Goal: Transaction & Acquisition: Purchase product/service

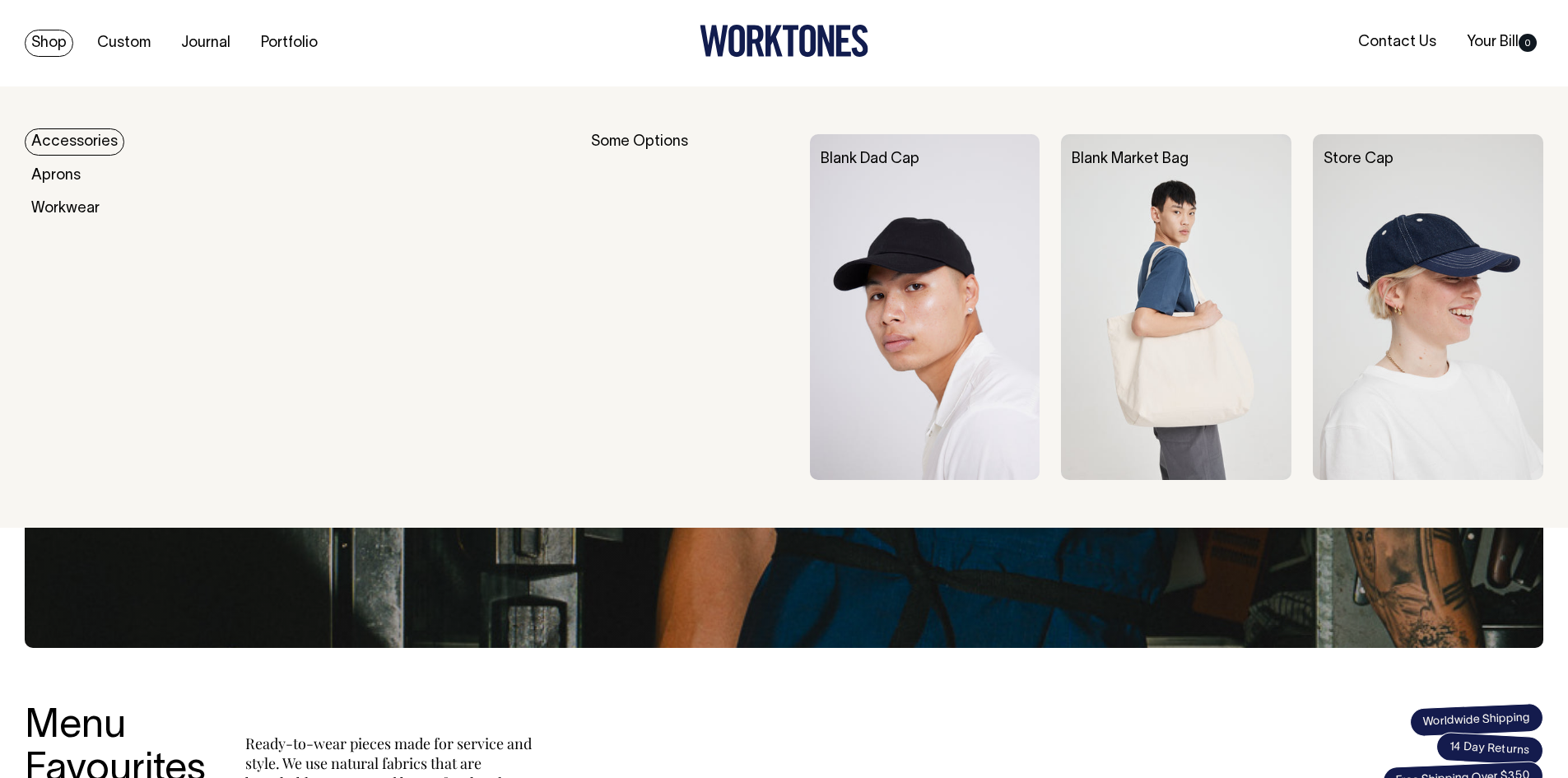
drag, startPoint x: 1249, startPoint y: 168, endPoint x: 1200, endPoint y: 188, distance: 52.9
click at [1233, 171] on div "Blank Market Bag" at bounding box center [1187, 159] width 252 height 51
click at [1162, 296] on img at bounding box center [1176, 307] width 230 height 345
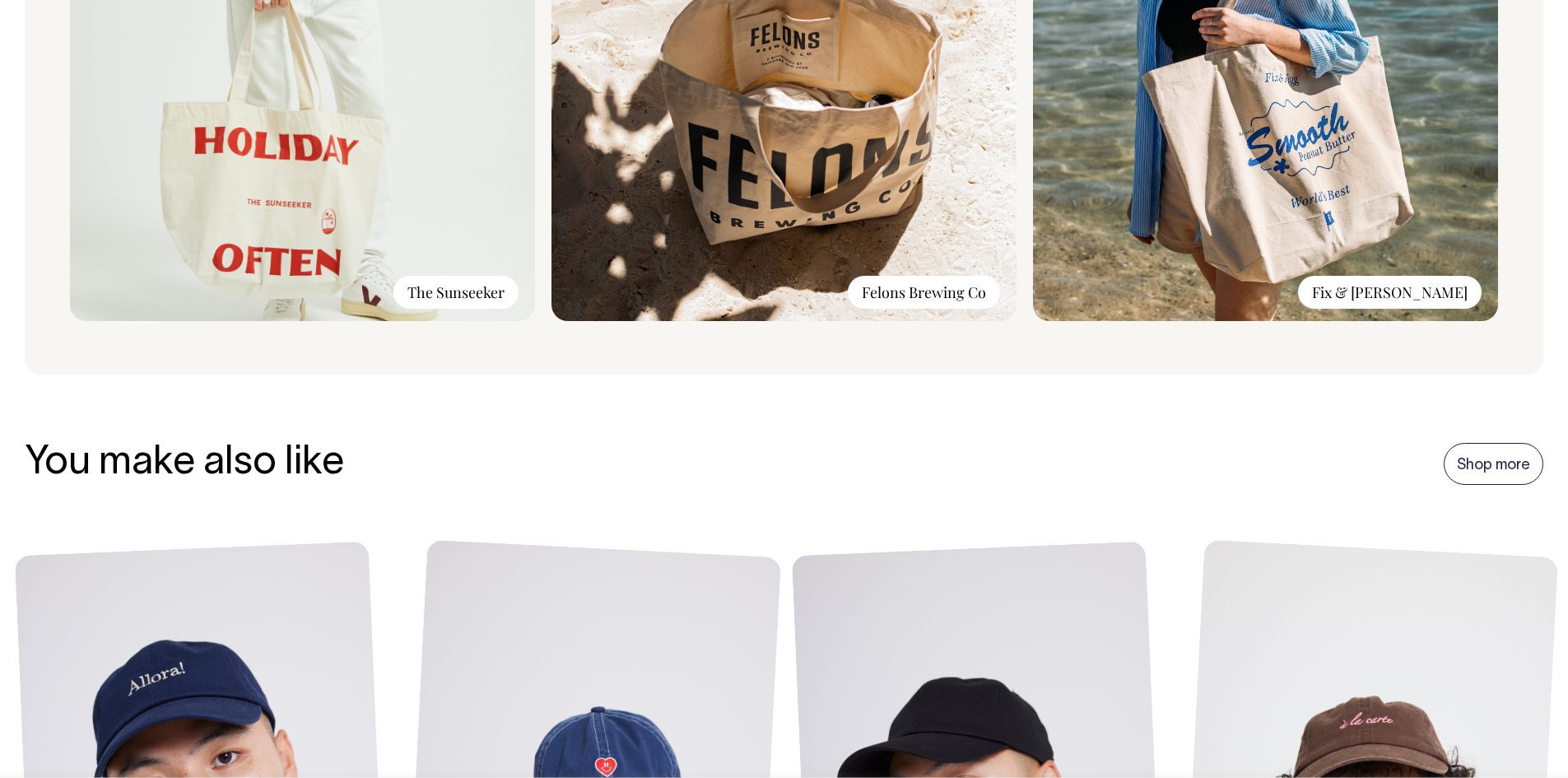
scroll to position [1533, 0]
click at [374, 160] on img at bounding box center [303, 102] width 465 height 441
click at [436, 309] on div "The Sunseeker" at bounding box center [455, 294] width 125 height 33
click at [436, 294] on div "The Sunseeker" at bounding box center [455, 294] width 125 height 33
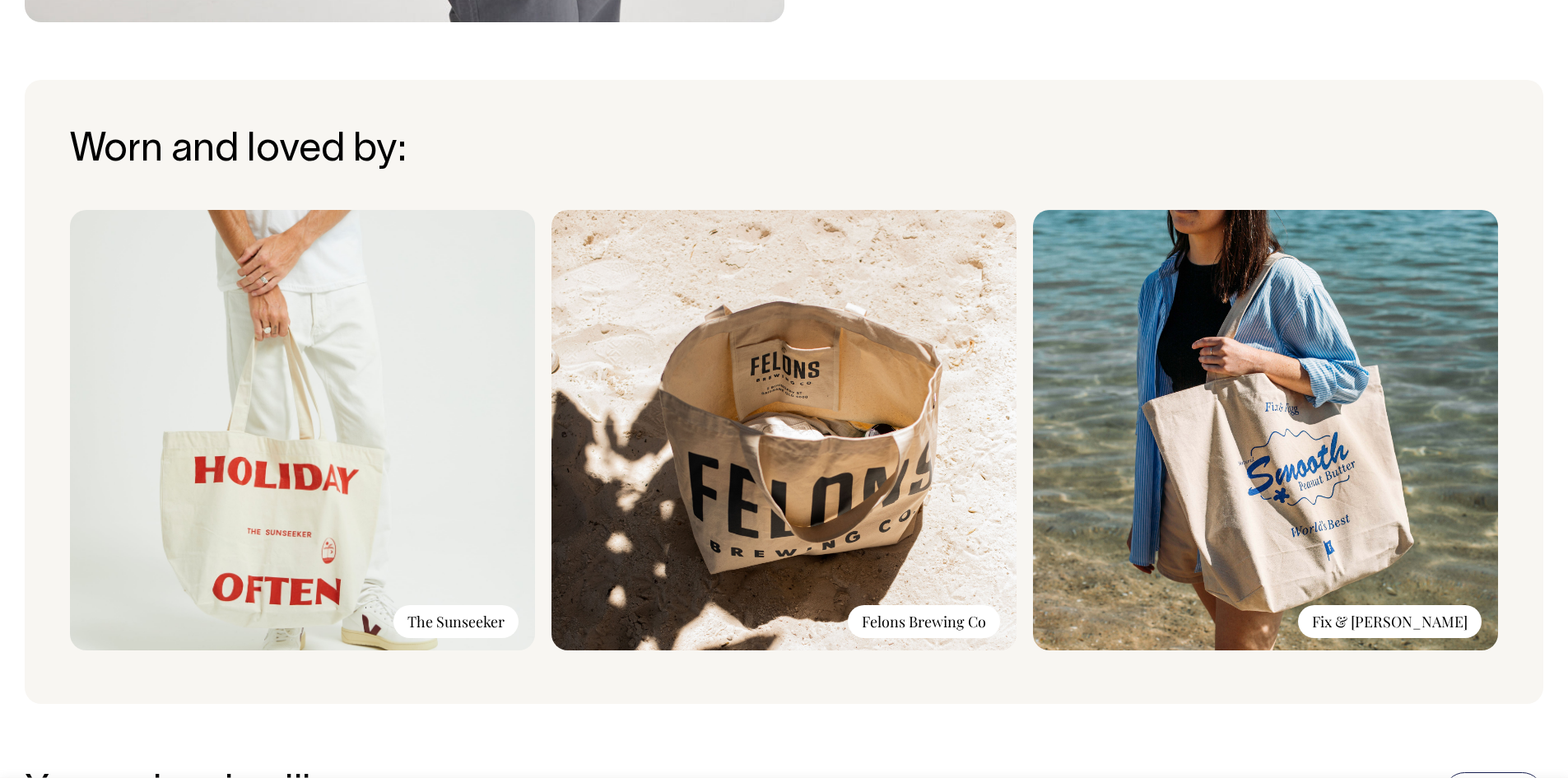
scroll to position [1203, 0]
click at [383, 314] on img at bounding box center [303, 432] width 465 height 441
